Goal: Task Accomplishment & Management: Complete application form

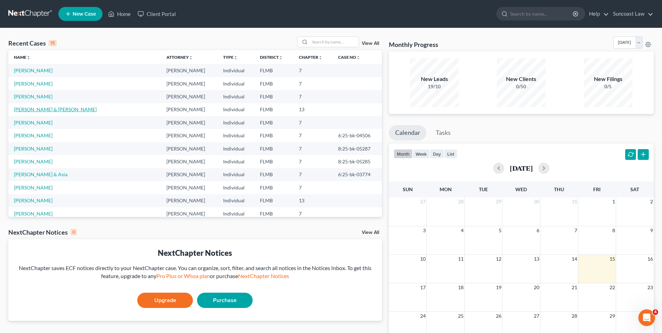
click at [58, 109] on link "[PERSON_NAME] & [PERSON_NAME]" at bounding box center [55, 109] width 83 height 6
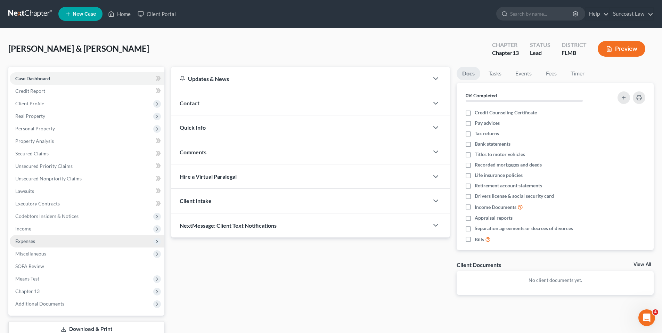
click at [62, 241] on span "Expenses" at bounding box center [87, 241] width 155 height 13
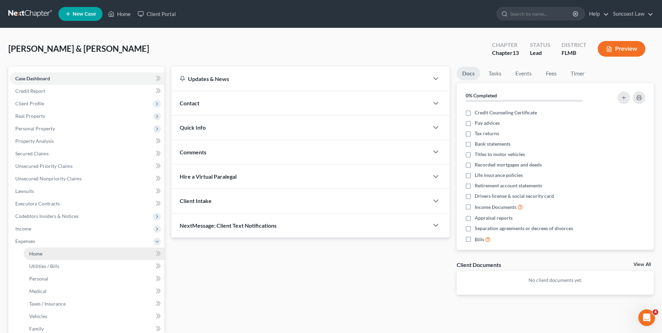
click at [52, 256] on link "Home" at bounding box center [94, 253] width 141 height 13
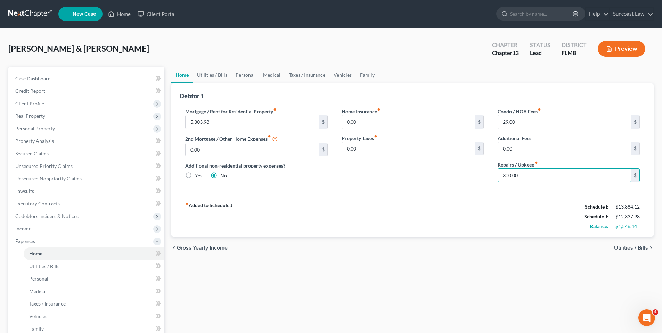
drag, startPoint x: 538, startPoint y: 176, endPoint x: 391, endPoint y: 177, distance: 147.3
click at [391, 177] on div "Mortgage / Rent for Residential Property fiber_manual_record 5,303.98 $ 2nd Mor…" at bounding box center [412, 148] width 468 height 80
drag, startPoint x: 534, startPoint y: 176, endPoint x: 473, endPoint y: 177, distance: 61.5
click at [473, 177] on div "Mortgage / Rent for Residential Property fiber_manual_record 5,303.98 $ 2nd Mor…" at bounding box center [412, 148] width 468 height 80
type input "300.00"
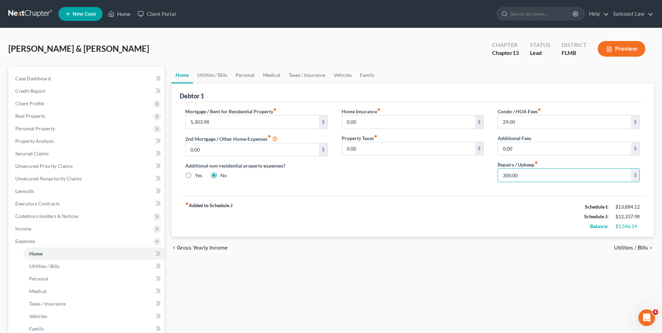
click at [618, 246] on span "Utilities / Bills" at bounding box center [631, 248] width 34 height 6
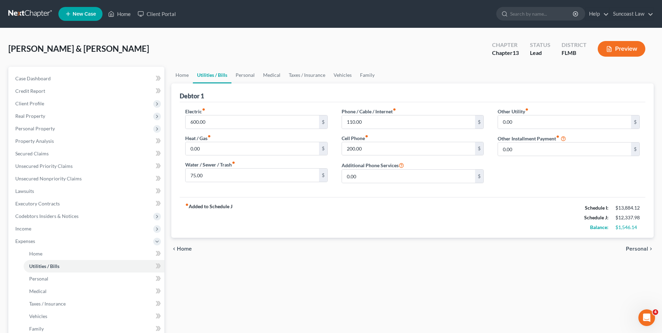
click at [635, 249] on span "Personal" at bounding box center [637, 249] width 22 height 6
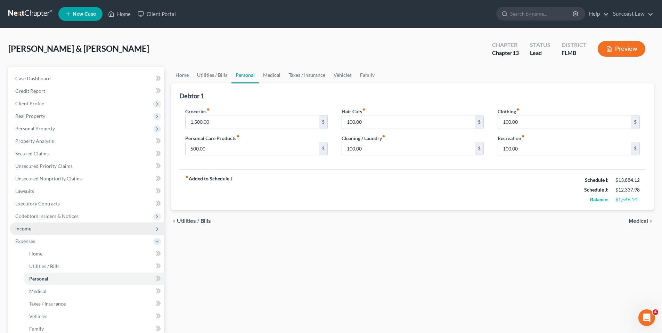
click at [78, 232] on span "Income" at bounding box center [87, 228] width 155 height 13
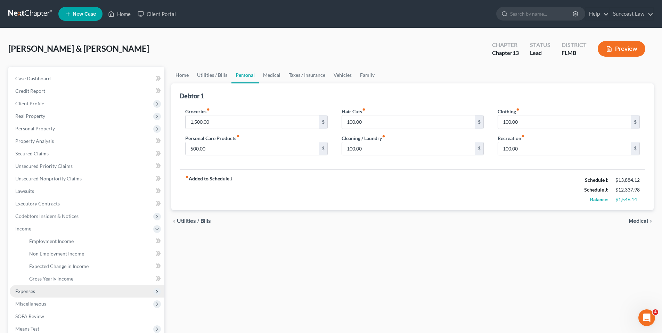
click at [60, 291] on span "Expenses" at bounding box center [87, 291] width 155 height 13
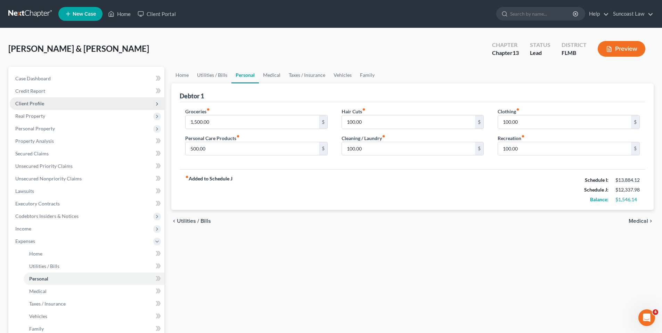
click at [45, 104] on span "Client Profile" at bounding box center [87, 103] width 155 height 13
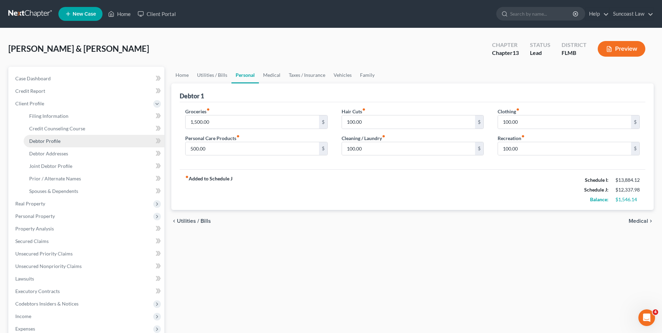
click at [51, 140] on span "Debtor Profile" at bounding box center [44, 141] width 31 height 6
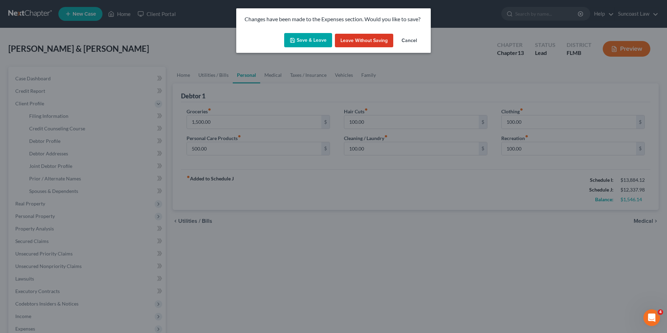
click at [295, 40] on icon "button" at bounding box center [293, 41] width 6 height 6
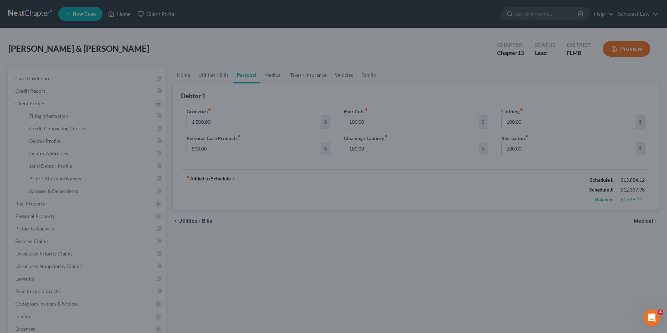
select select "1"
select select "5"
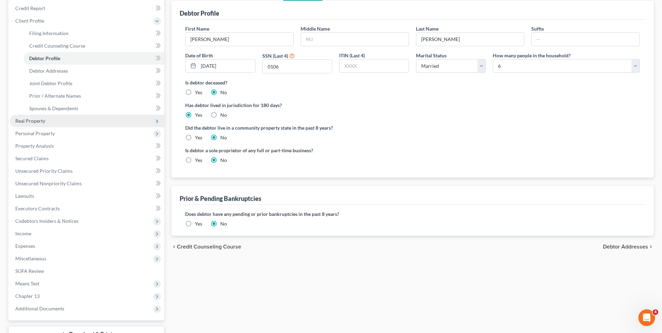
scroll to position [137, 0]
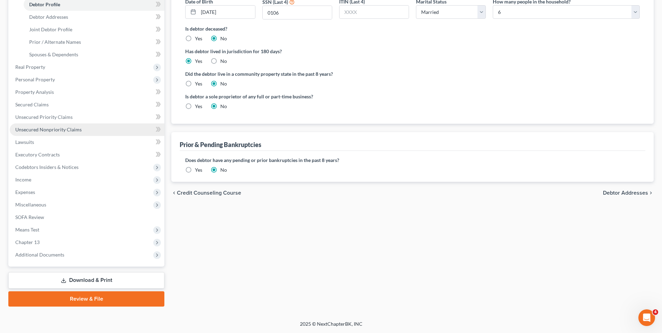
click at [49, 131] on span "Unsecured Nonpriority Claims" at bounding box center [48, 129] width 66 height 6
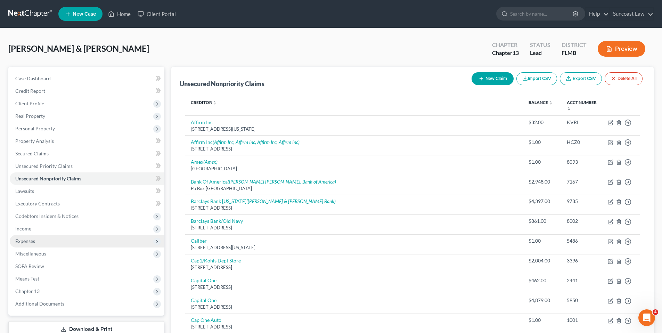
click at [39, 239] on span "Expenses" at bounding box center [87, 241] width 155 height 13
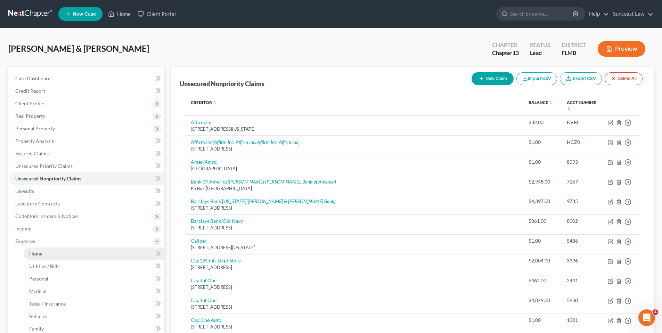
click at [44, 251] on link "Home" at bounding box center [94, 253] width 141 height 13
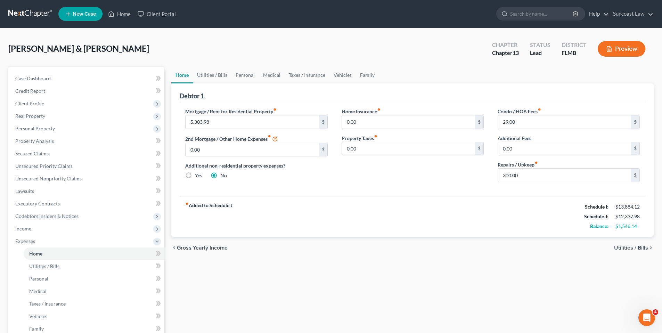
click at [623, 246] on span "Utilities / Bills" at bounding box center [631, 248] width 34 height 6
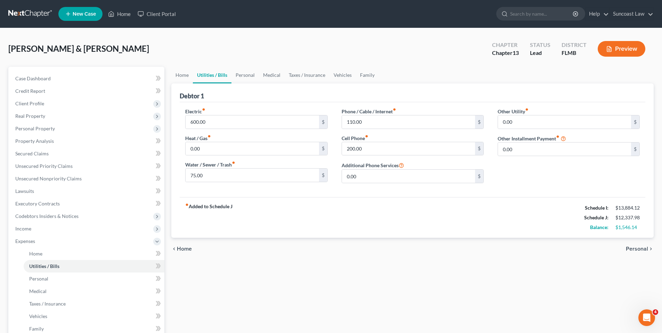
click at [629, 248] on span "Personal" at bounding box center [637, 249] width 22 height 6
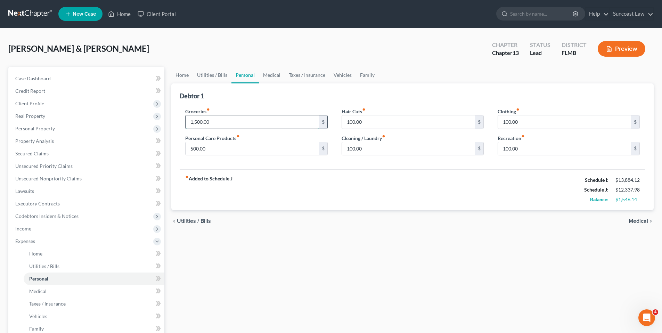
drag, startPoint x: 244, startPoint y: 126, endPoint x: 193, endPoint y: 120, distance: 51.5
click at [193, 120] on input "1,500.00" at bounding box center [252, 121] width 133 height 13
drag, startPoint x: 223, startPoint y: 119, endPoint x: 184, endPoint y: 121, distance: 38.3
click at [184, 121] on div "Groceries fiber_manual_record 1,500.00 $ Personal Care Products fiber_manual_re…" at bounding box center [256, 135] width 156 height 54
type input "1,000.00"
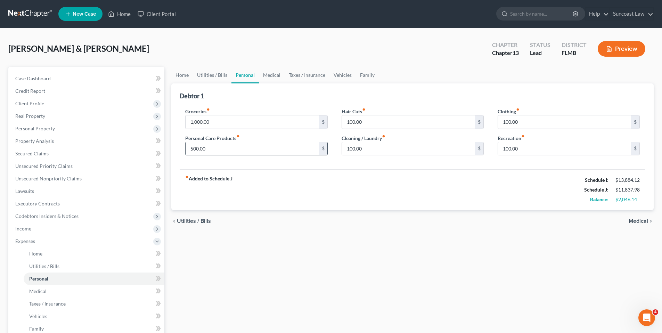
drag, startPoint x: 221, startPoint y: 151, endPoint x: 225, endPoint y: 151, distance: 3.5
click at [225, 151] on input "500.00" at bounding box center [252, 148] width 133 height 13
type input "250.00"
click at [638, 220] on span "Medical" at bounding box center [638, 221] width 19 height 6
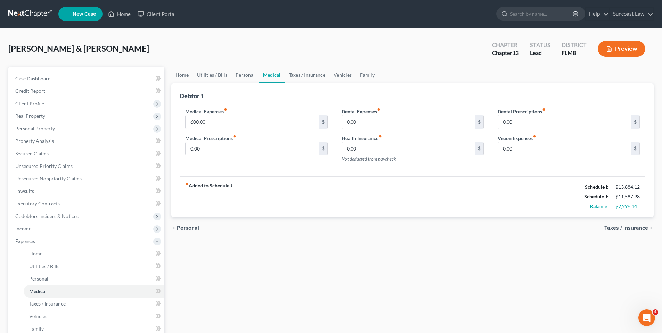
click at [635, 228] on span "Taxes / Insurance" at bounding box center [626, 228] width 44 height 6
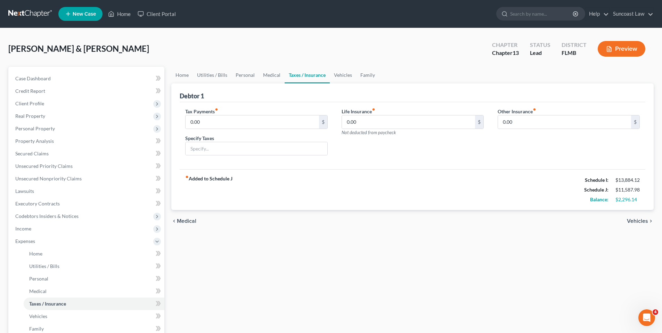
click at [635, 228] on div "chevron_left Medical Vehicles chevron_right" at bounding box center [412, 221] width 482 height 22
click at [635, 220] on span "Vehicles" at bounding box center [637, 221] width 21 height 6
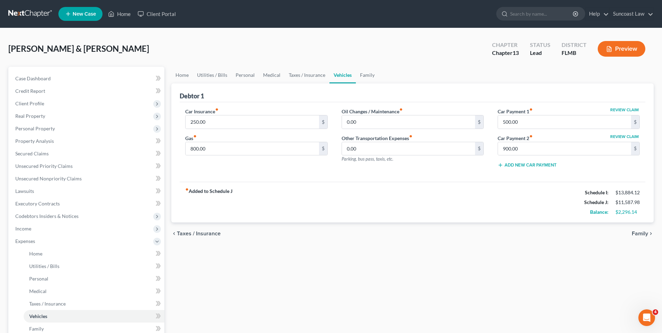
click at [647, 232] on span "Family" at bounding box center [640, 234] width 16 height 6
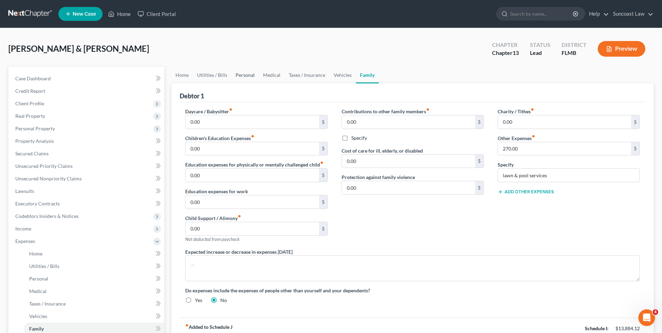
click at [246, 75] on link "Personal" at bounding box center [244, 75] width 27 height 17
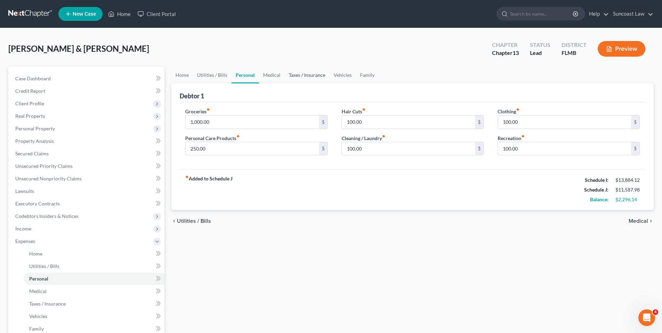
click at [306, 75] on link "Taxes / Insurance" at bounding box center [307, 75] width 45 height 17
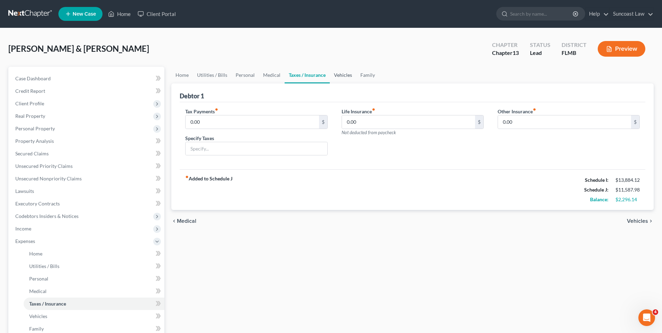
click at [336, 74] on link "Vehicles" at bounding box center [343, 75] width 26 height 17
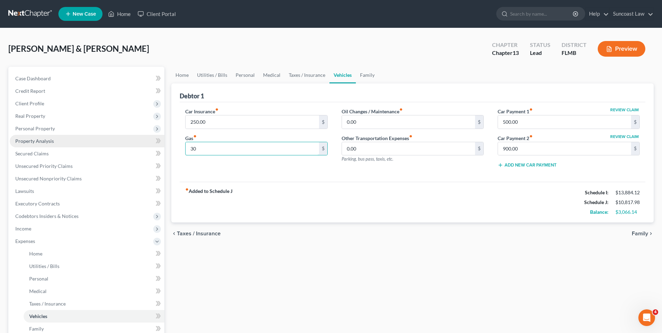
type input "3"
type input "400.00"
drag, startPoint x: 229, startPoint y: 148, endPoint x: 662, endPoint y: 96, distance: 435.3
click at [244, 74] on link "Personal" at bounding box center [244, 75] width 27 height 17
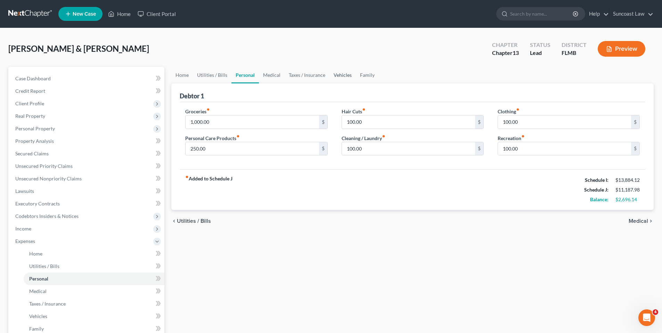
click at [344, 77] on link "Vehicles" at bounding box center [342, 75] width 26 height 17
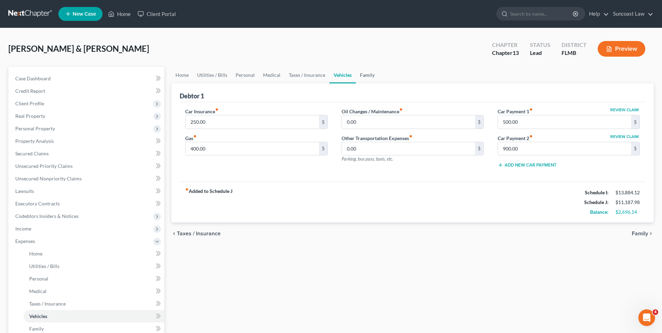
click at [359, 74] on link "Family" at bounding box center [367, 75] width 23 height 17
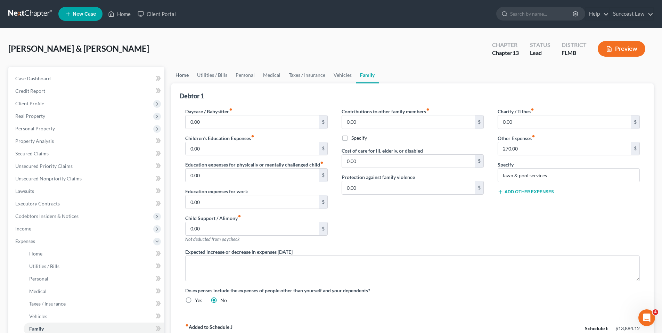
click at [178, 78] on link "Home" at bounding box center [182, 75] width 22 height 17
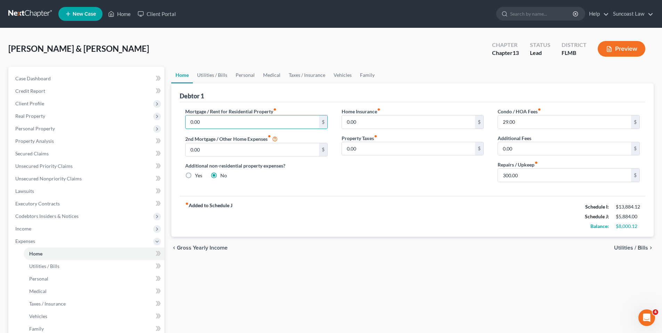
type input "0.00"
drag, startPoint x: 215, startPoint y: 121, endPoint x: 57, endPoint y: 0, distance: 199.2
click at [91, 150] on link "Secured Claims" at bounding box center [87, 153] width 155 height 13
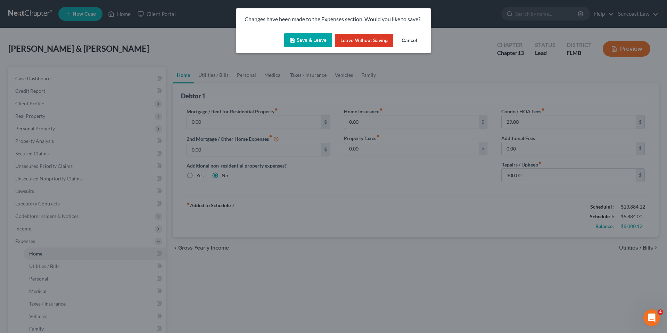
click at [302, 35] on button "Save & Leave" at bounding box center [308, 40] width 48 height 15
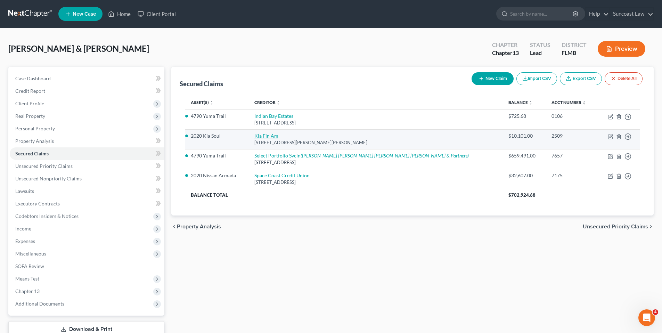
click at [278, 136] on link "Kia Fin Am" at bounding box center [266, 136] width 24 height 6
select select "4"
select select "5"
select select "0"
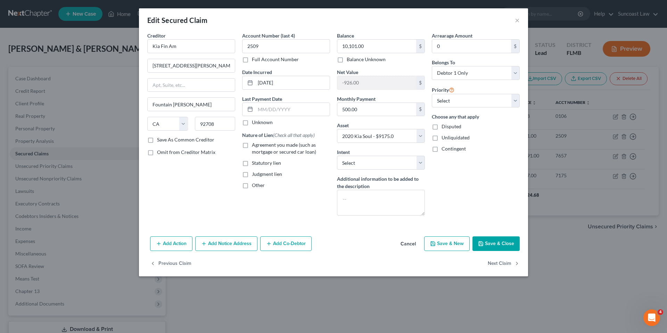
click at [501, 245] on button "Save & Close" at bounding box center [496, 243] width 47 height 15
select select "5"
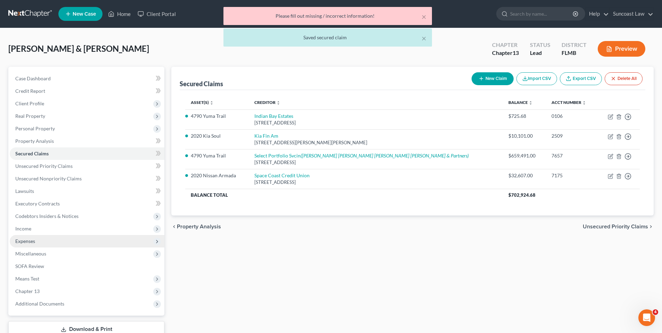
click at [57, 240] on span "Expenses" at bounding box center [87, 241] width 155 height 13
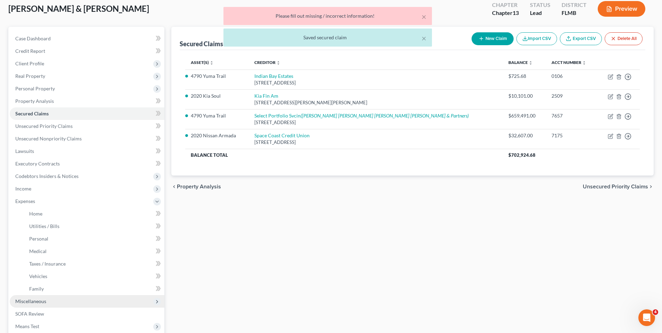
scroll to position [65, 0]
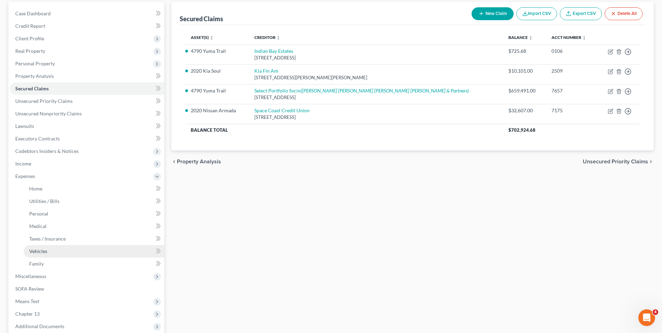
click at [64, 254] on link "Vehicles" at bounding box center [94, 251] width 141 height 13
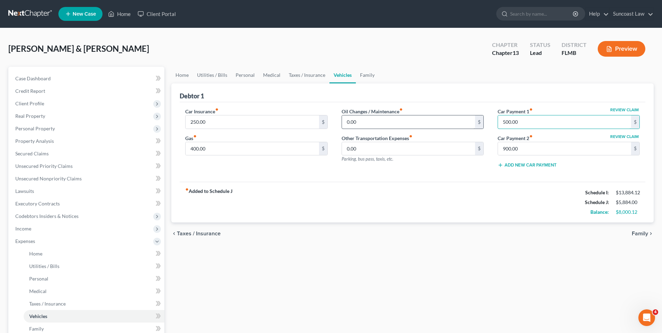
drag, startPoint x: 531, startPoint y: 123, endPoint x: 456, endPoint y: 122, distance: 75.4
click at [456, 122] on div "Car Insurance fiber_manual_record 250.00 $ Gas fiber_manual_record 400.00 $ Oil…" at bounding box center [412, 141] width 468 height 66
drag, startPoint x: 522, startPoint y: 121, endPoint x: 490, endPoint y: 122, distance: 32.3
click at [490, 122] on div "Car Insurance fiber_manual_record 250.00 $ Gas fiber_manual_record 400.00 $ Oil…" at bounding box center [412, 141] width 468 height 66
drag, startPoint x: 528, startPoint y: 146, endPoint x: 495, endPoint y: 147, distance: 33.7
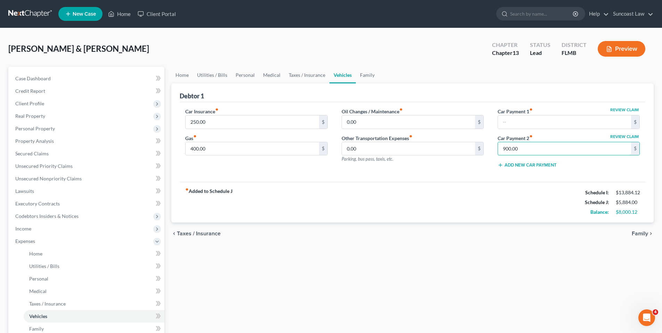
click at [495, 147] on div "Review Claim Car Payment 1 fiber_manual_record $ Review Claim Car Payment 2 fib…" at bounding box center [569, 141] width 156 height 66
drag, startPoint x: 535, startPoint y: 149, endPoint x: 478, endPoint y: 148, distance: 56.6
click at [478, 148] on div "Car Insurance fiber_manual_record 250.00 $ Gas fiber_manual_record 400.00 $ Oil…" at bounding box center [412, 141] width 468 height 66
click at [211, 233] on span "Taxes / Insurance" at bounding box center [199, 234] width 44 height 6
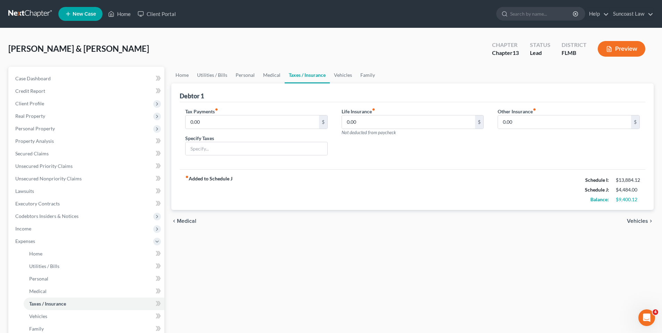
click at [190, 222] on span "Medical" at bounding box center [186, 221] width 19 height 6
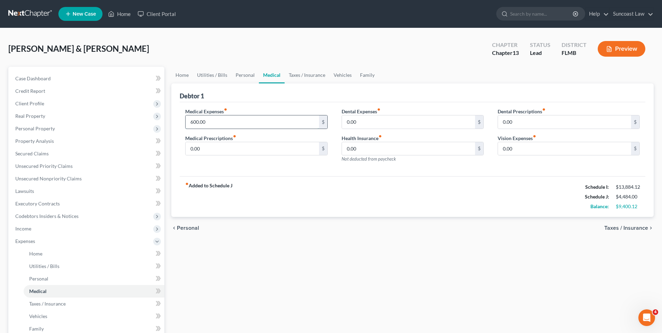
click at [215, 121] on input "600.00" at bounding box center [252, 121] width 133 height 13
click at [420, 256] on div "Home Utilities / Bills Personal Medical Taxes / Insurance Vehicles Family Debto…" at bounding box center [412, 255] width 489 height 376
click at [209, 122] on input "100.00" at bounding box center [252, 121] width 133 height 13
drag, startPoint x: 209, startPoint y: 122, endPoint x: 232, endPoint y: 116, distance: 23.9
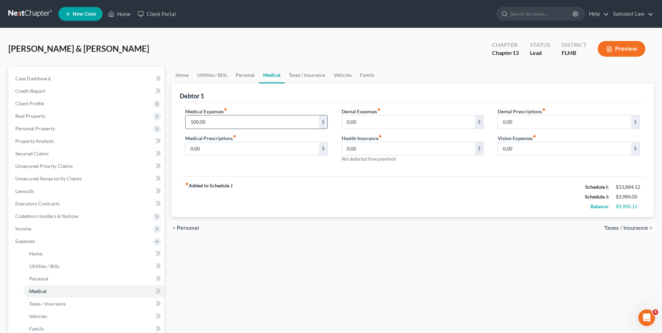
click at [220, 121] on input "100.00" at bounding box center [252, 121] width 133 height 13
type input "200.00"
click at [59, 168] on span "Unsecured Priority Claims" at bounding box center [43, 166] width 57 height 6
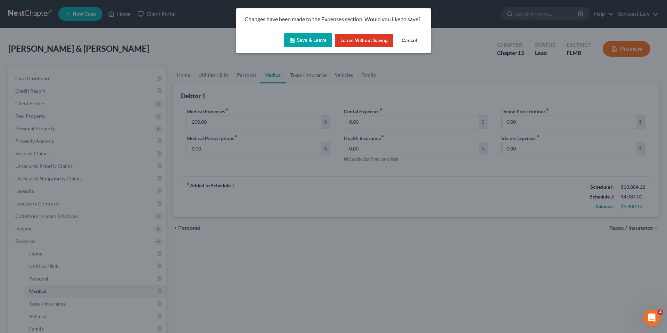
click at [315, 42] on button "Save & Leave" at bounding box center [308, 40] width 48 height 15
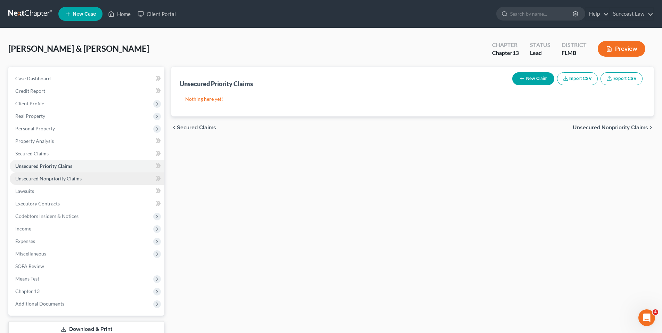
click at [81, 174] on link "Unsecured Nonpriority Claims" at bounding box center [87, 178] width 155 height 13
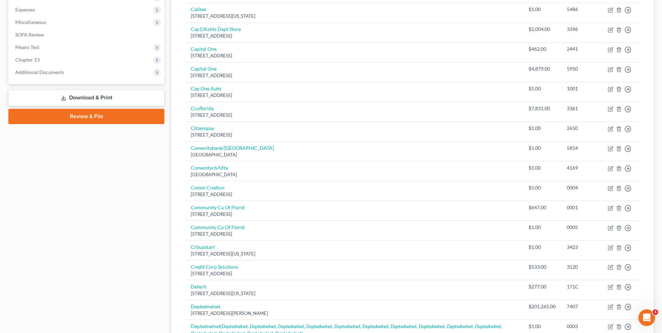
scroll to position [484, 0]
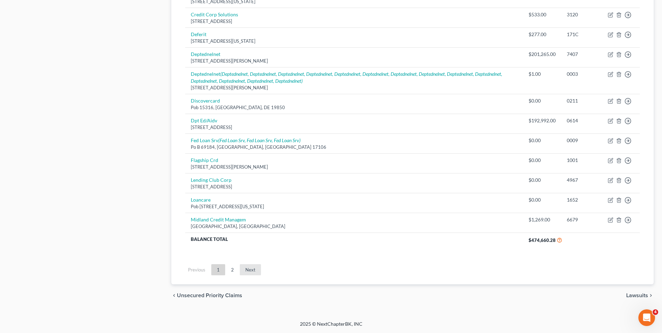
click at [247, 269] on link "Next" at bounding box center [250, 269] width 21 height 11
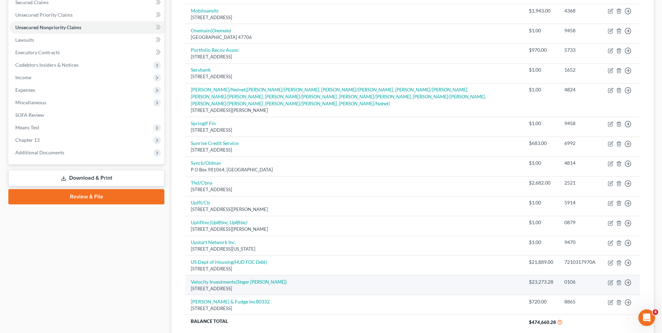
scroll to position [213, 0]
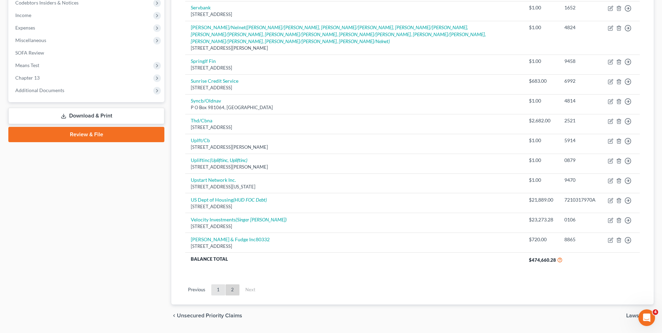
click at [219, 284] on link "1" at bounding box center [218, 289] width 14 height 11
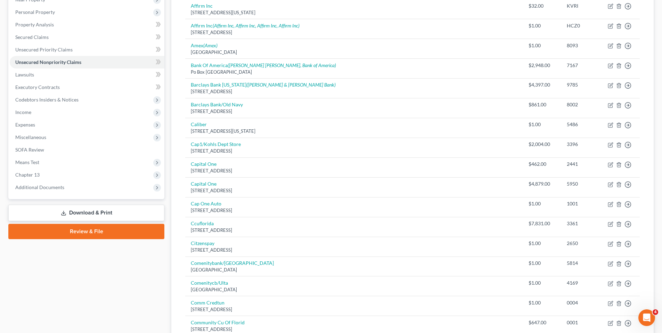
scroll to position [0, 0]
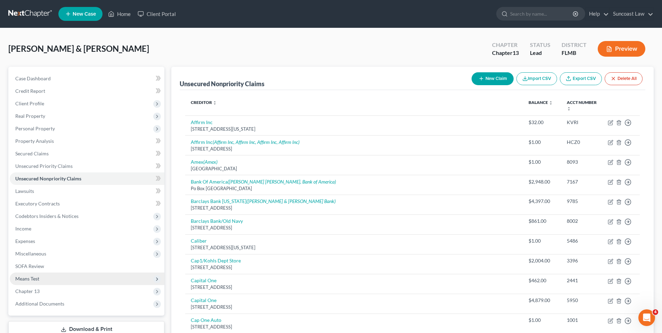
click at [85, 281] on span "Means Test" at bounding box center [87, 278] width 155 height 13
click at [90, 281] on span "Means Test" at bounding box center [87, 278] width 155 height 13
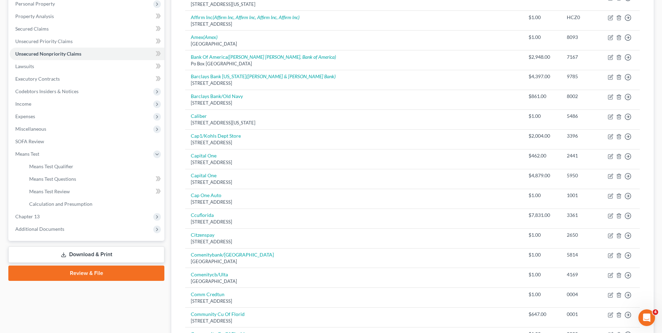
scroll to position [233, 0]
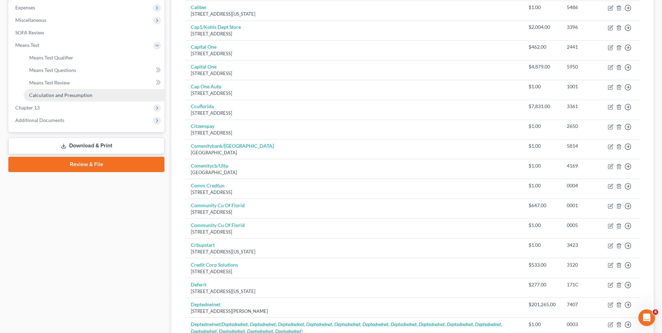
click at [78, 93] on span "Calculation and Presumption" at bounding box center [60, 95] width 63 height 6
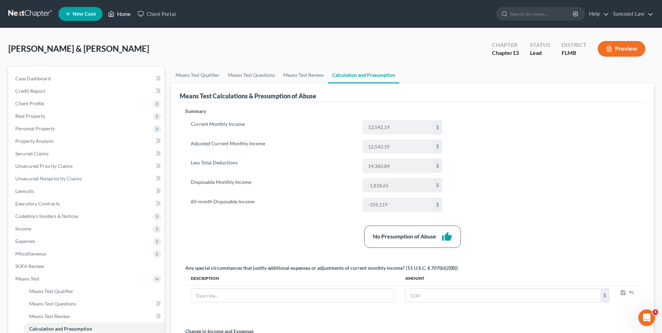
click at [128, 13] on link "Home" at bounding box center [120, 14] width 30 height 13
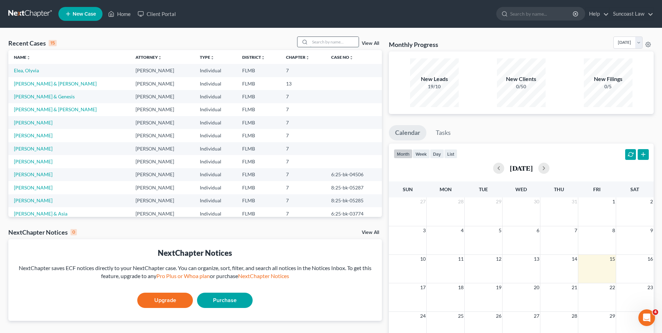
click at [343, 42] on input "search" at bounding box center [334, 42] width 49 height 10
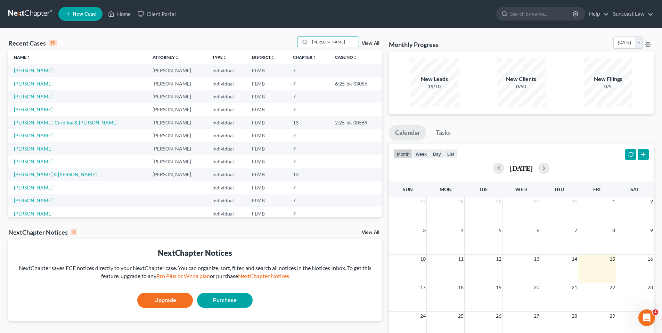
type input "[PERSON_NAME]"
click at [26, 123] on link "[PERSON_NAME], Carolina & [PERSON_NAME]" at bounding box center [66, 123] width 104 height 6
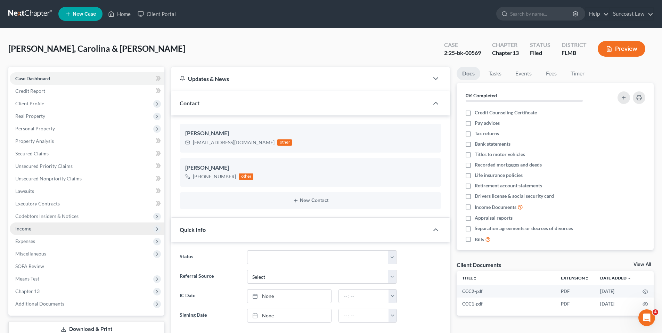
click at [59, 223] on span "Income" at bounding box center [87, 228] width 155 height 13
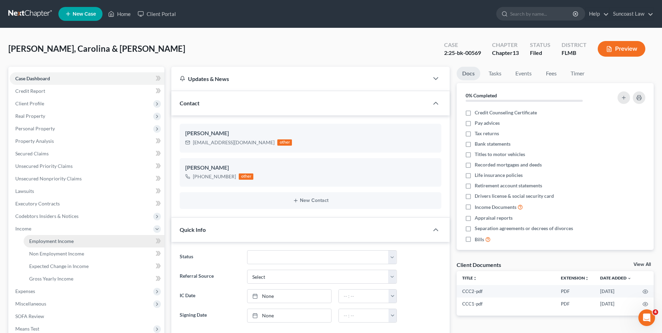
click at [63, 247] on link "Employment Income" at bounding box center [94, 241] width 141 height 13
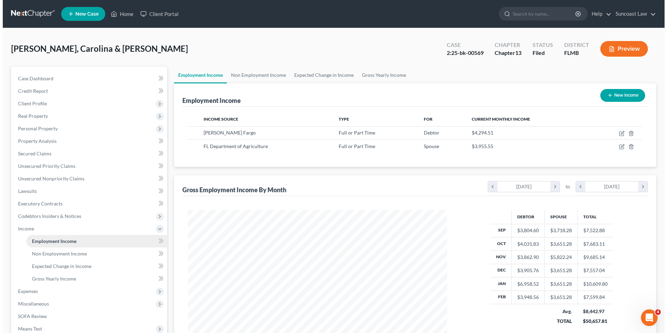
scroll to position [130, 273]
click at [618, 48] on button "Preview" at bounding box center [622, 49] width 48 height 16
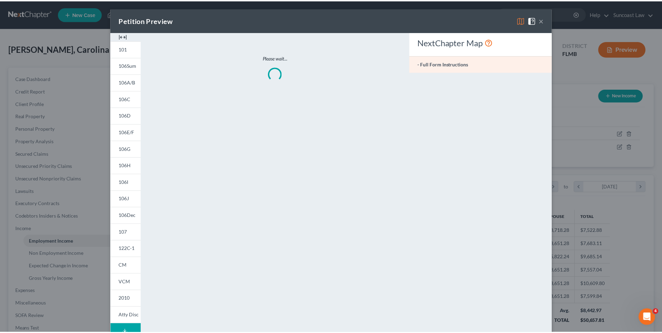
scroll to position [131, 276]
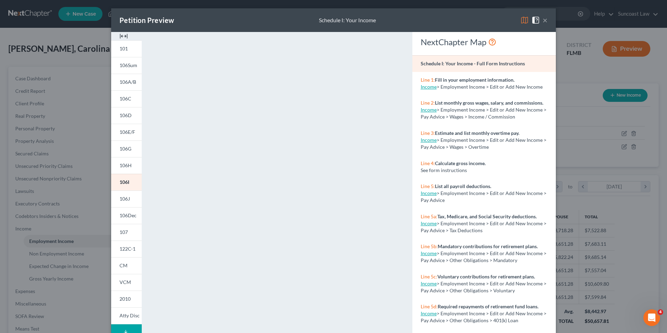
click at [543, 18] on button "×" at bounding box center [545, 20] width 5 height 8
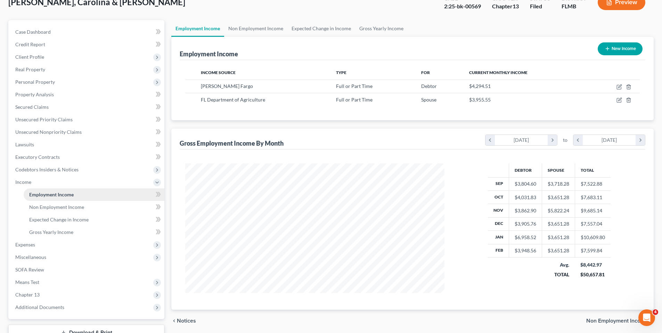
scroll to position [51, 0]
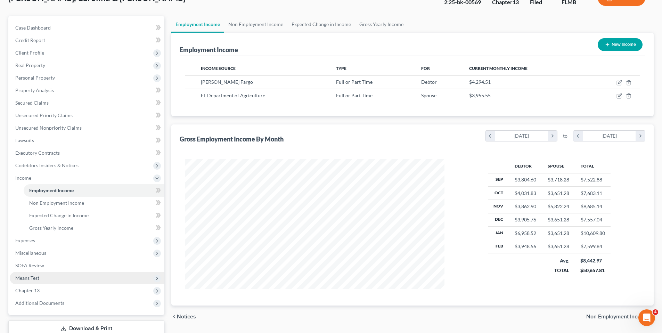
click at [85, 273] on span "Means Test" at bounding box center [87, 278] width 155 height 13
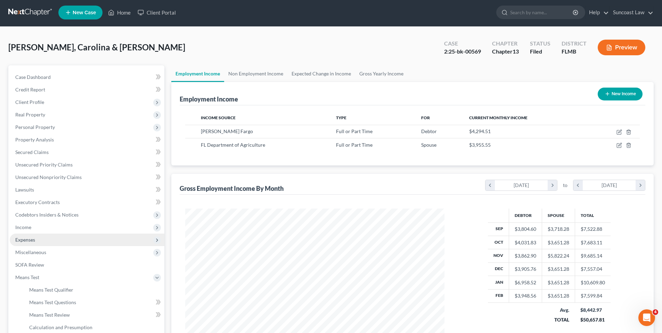
scroll to position [0, 0]
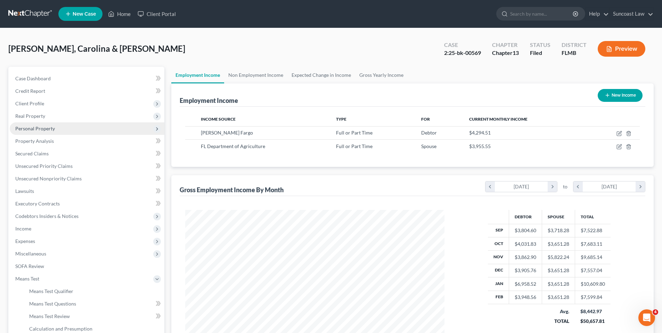
click at [44, 129] on span "Personal Property" at bounding box center [35, 128] width 40 height 6
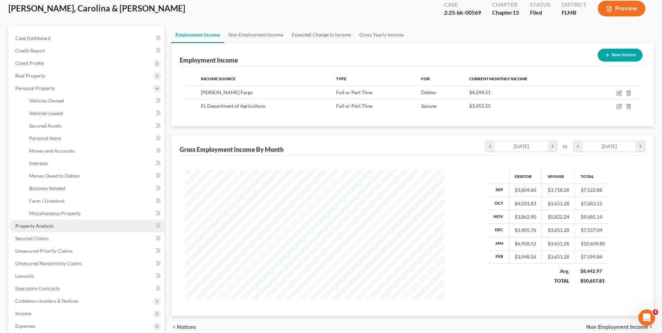
click at [74, 223] on link "Property Analysis" at bounding box center [87, 226] width 155 height 13
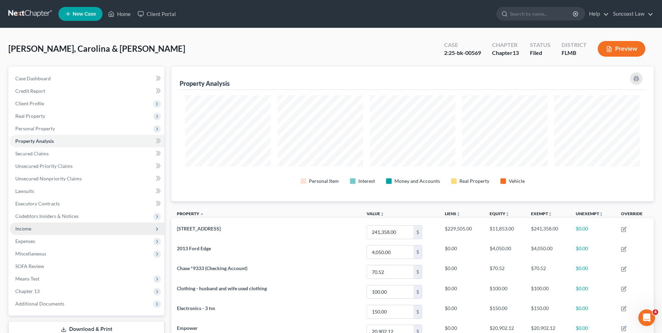
click at [82, 225] on span "Income" at bounding box center [87, 228] width 155 height 13
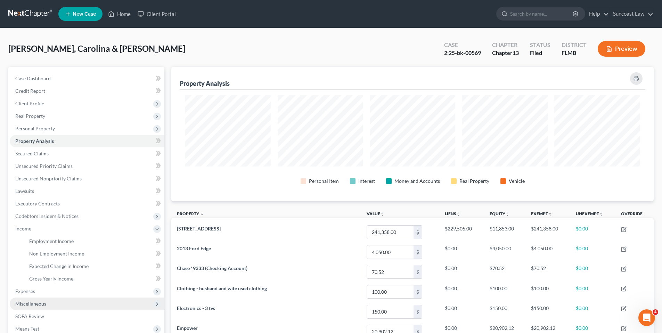
click at [68, 298] on span "Miscellaneous" at bounding box center [87, 303] width 155 height 13
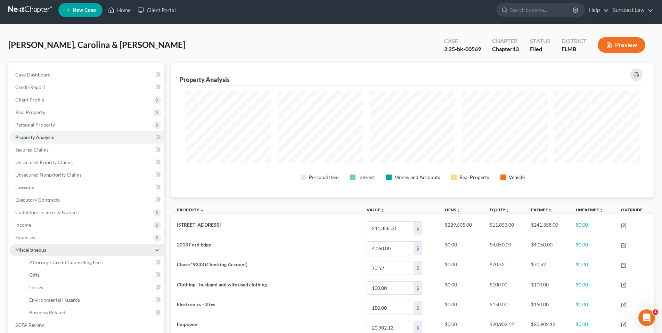
scroll to position [72, 0]
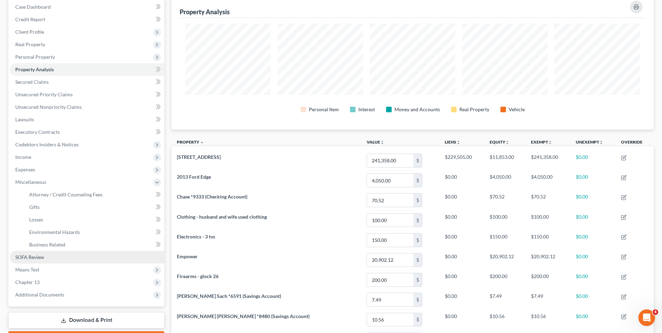
click at [58, 257] on link "SOFA Review" at bounding box center [87, 257] width 155 height 13
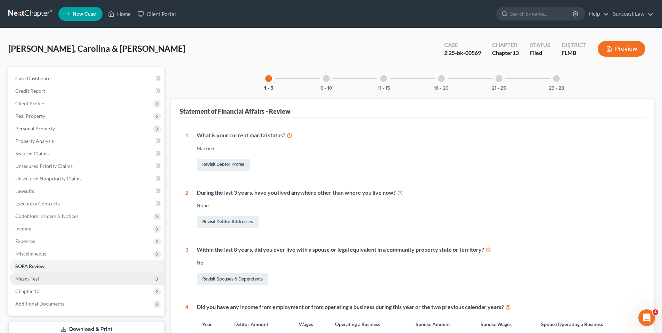
click at [52, 278] on span "Means Test" at bounding box center [87, 278] width 155 height 13
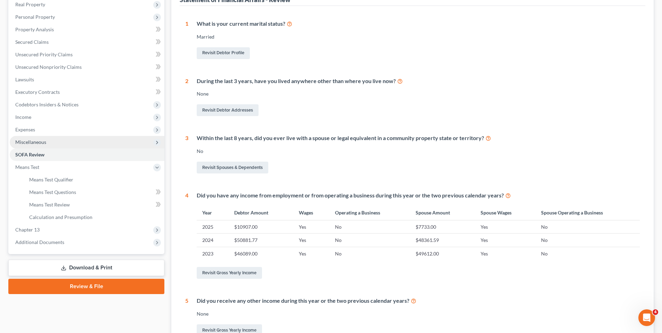
scroll to position [119, 0]
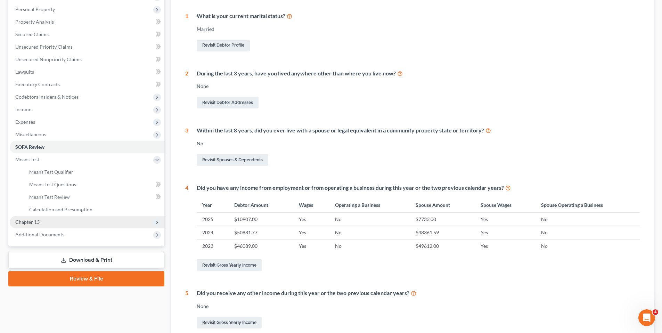
click at [60, 222] on span "Chapter 13" at bounding box center [87, 222] width 155 height 13
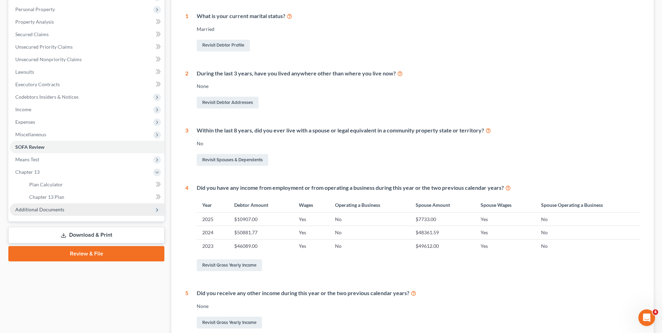
click at [67, 207] on span "Additional Documents" at bounding box center [87, 209] width 155 height 13
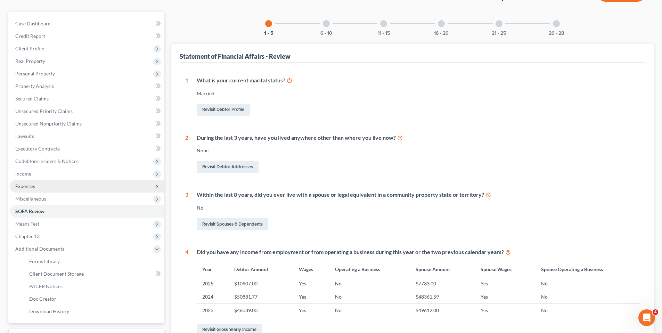
scroll to position [0, 0]
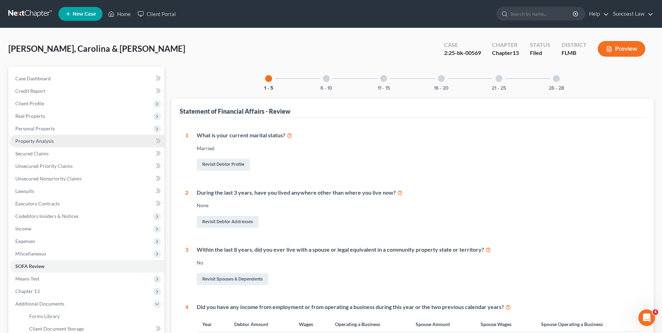
click at [47, 143] on span "Property Analysis" at bounding box center [34, 141] width 39 height 6
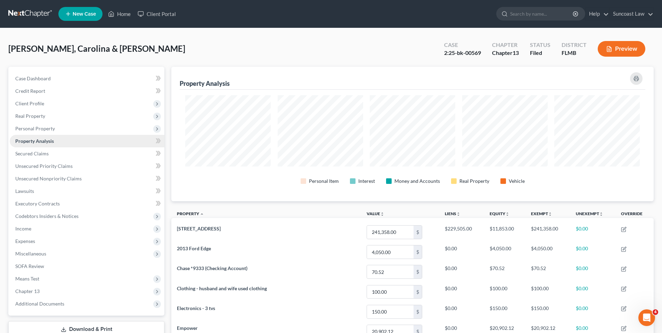
scroll to position [347303, 346956]
click at [109, 188] on link "Lawsuits" at bounding box center [87, 191] width 155 height 13
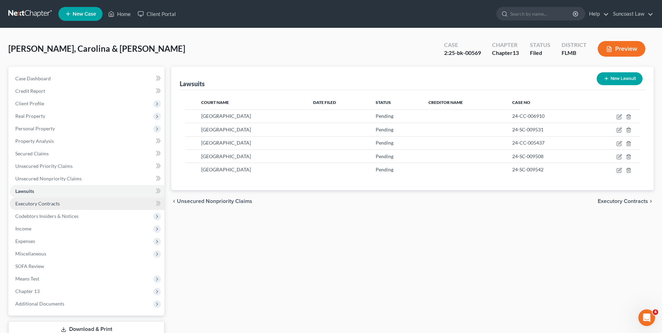
click at [115, 202] on link "Executory Contracts" at bounding box center [87, 203] width 155 height 13
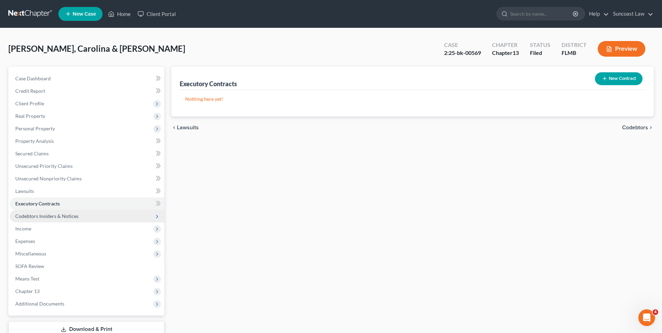
click at [116, 214] on span "Codebtors Insiders & Notices" at bounding box center [87, 216] width 155 height 13
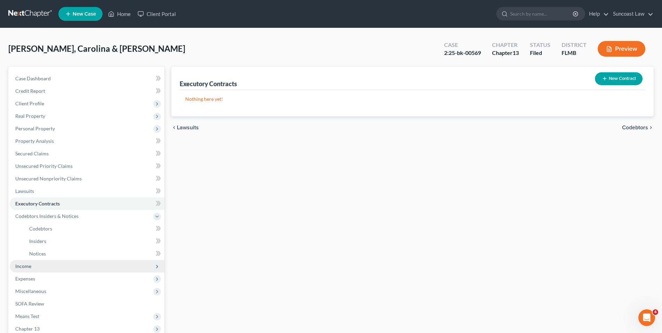
click at [110, 263] on span "Income" at bounding box center [87, 266] width 155 height 13
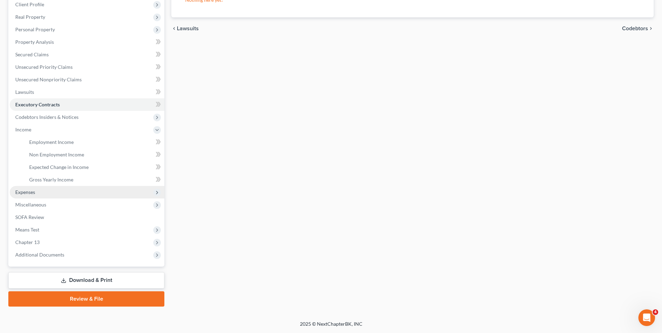
click at [93, 196] on span "Expenses" at bounding box center [87, 192] width 155 height 13
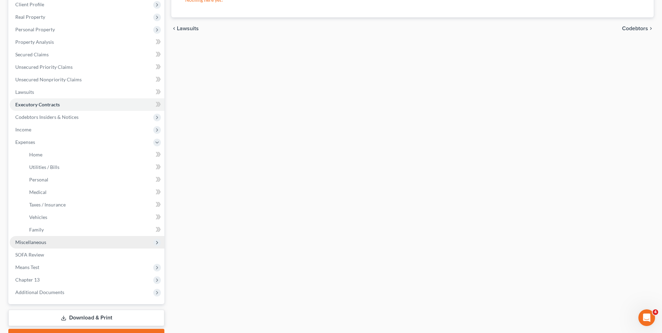
click at [94, 239] on span "Miscellaneous" at bounding box center [87, 242] width 155 height 13
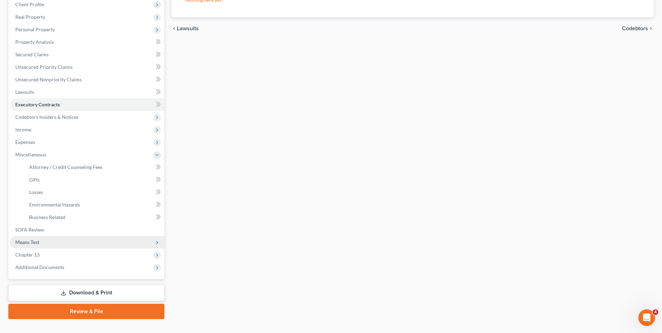
click at [93, 242] on span "Means Test" at bounding box center [87, 242] width 155 height 13
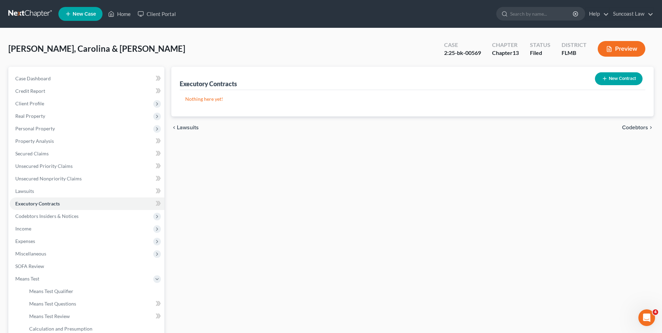
click at [621, 49] on button "Preview" at bounding box center [622, 49] width 48 height 16
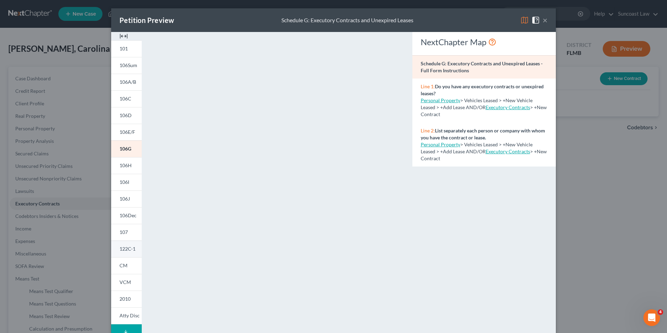
click at [129, 249] on span "122C-1" at bounding box center [128, 249] width 16 height 6
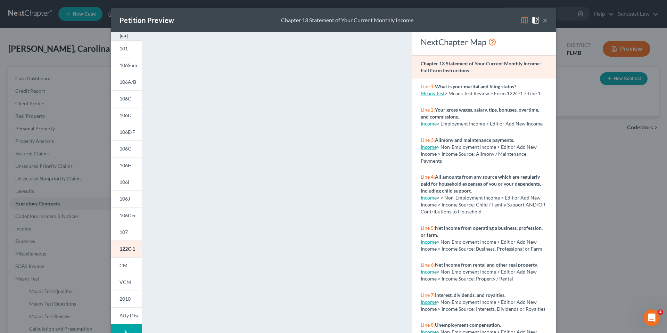
click at [543, 20] on button "×" at bounding box center [545, 20] width 5 height 8
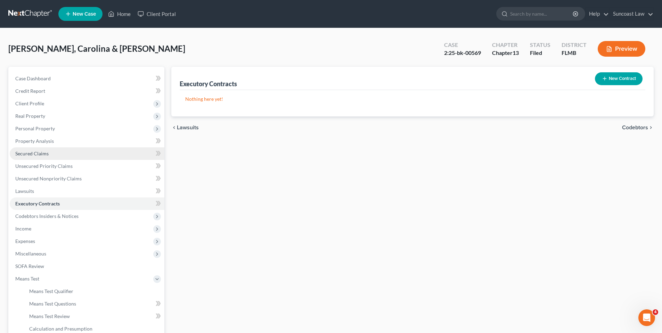
click at [75, 153] on link "Secured Claims" at bounding box center [87, 153] width 155 height 13
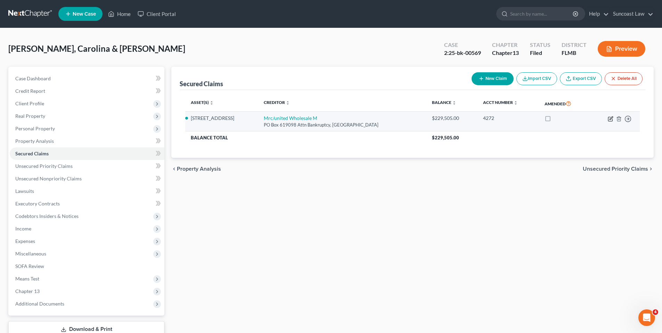
click at [611, 119] on icon "button" at bounding box center [611, 119] width 6 height 6
select select "45"
select select "10"
select select "2"
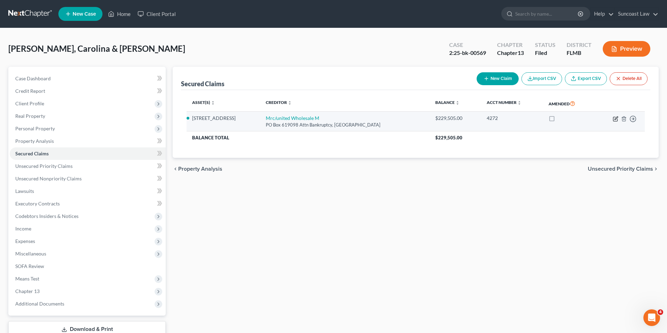
select select "0"
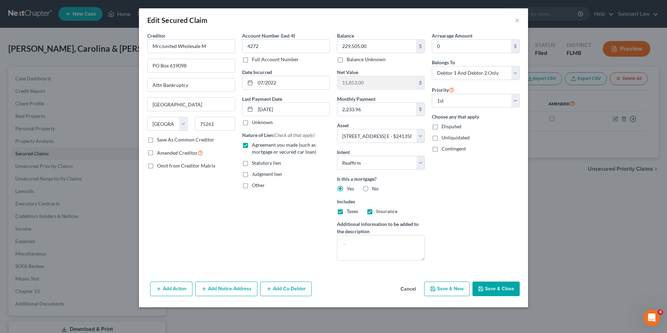
click at [499, 291] on button "Save & Close" at bounding box center [496, 288] width 47 height 15
select select
